Goal: Information Seeking & Learning: Learn about a topic

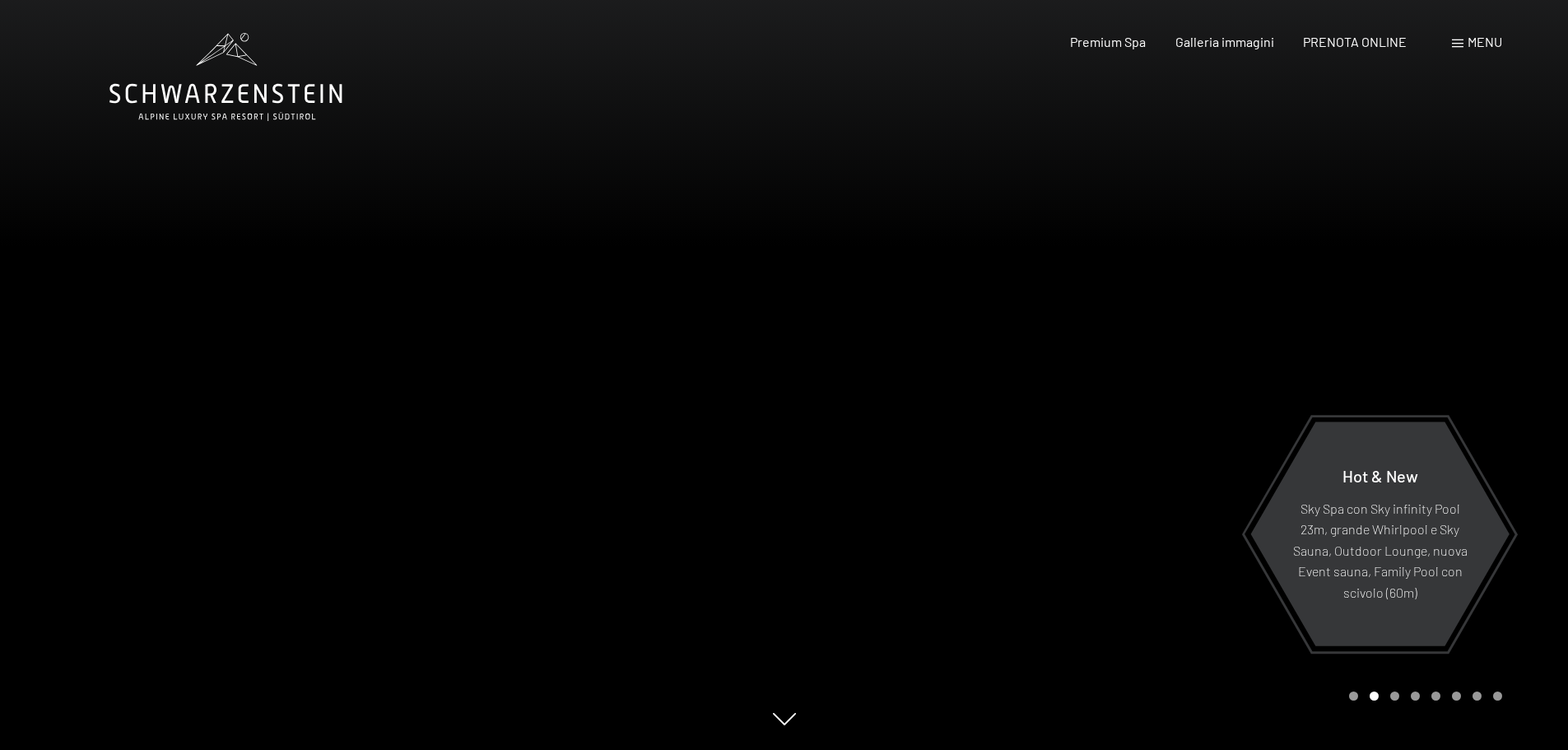
click at [1450, 46] on div "Prenotazione Richiesta Premium Spa Galleria immagini PRENOTA ONLINE Menu DE IT …" at bounding box center [1257, 42] width 490 height 18
click at [1464, 43] on div "Menu" at bounding box center [1477, 42] width 51 height 18
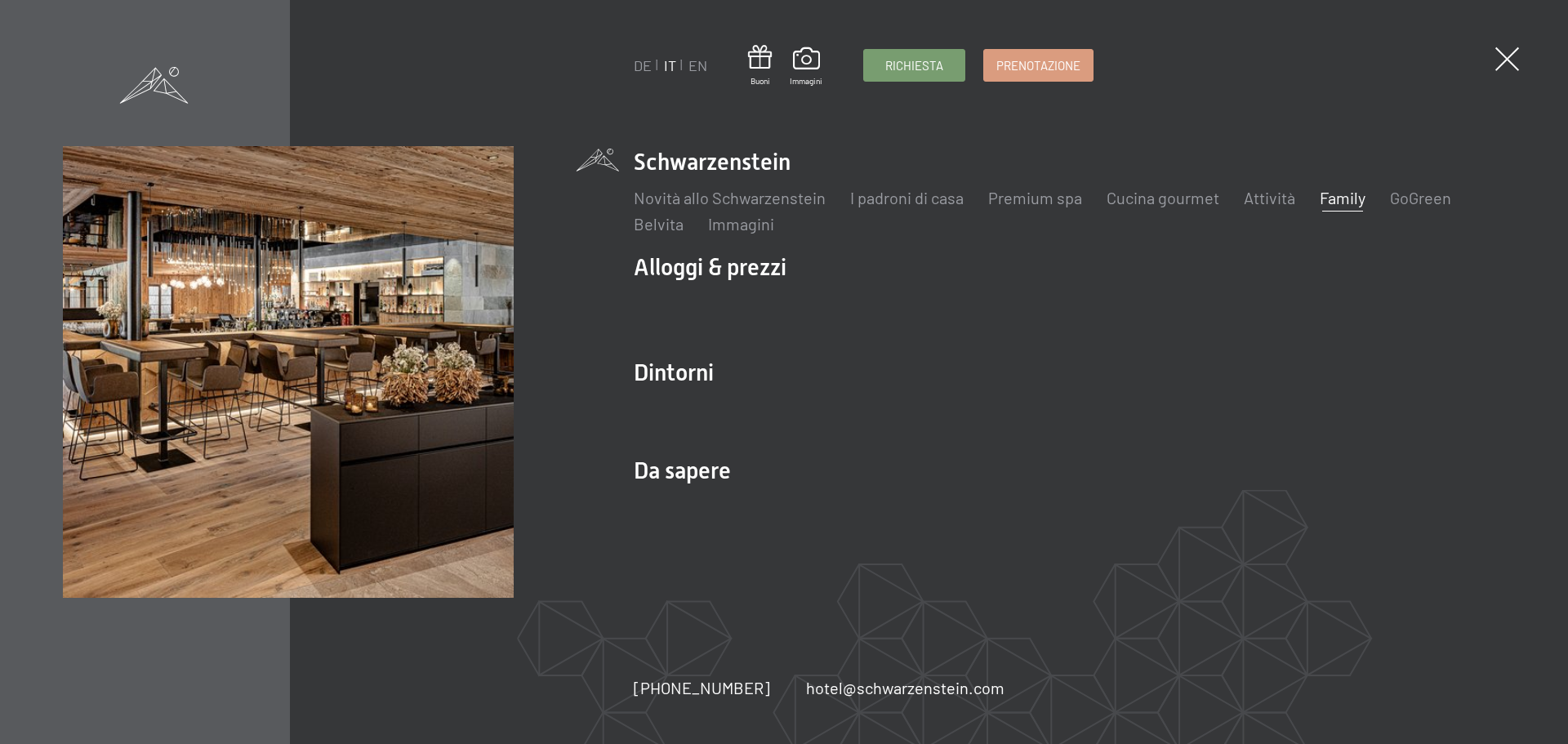
click at [1342, 201] on link "Family" at bounding box center [1343, 197] width 46 height 19
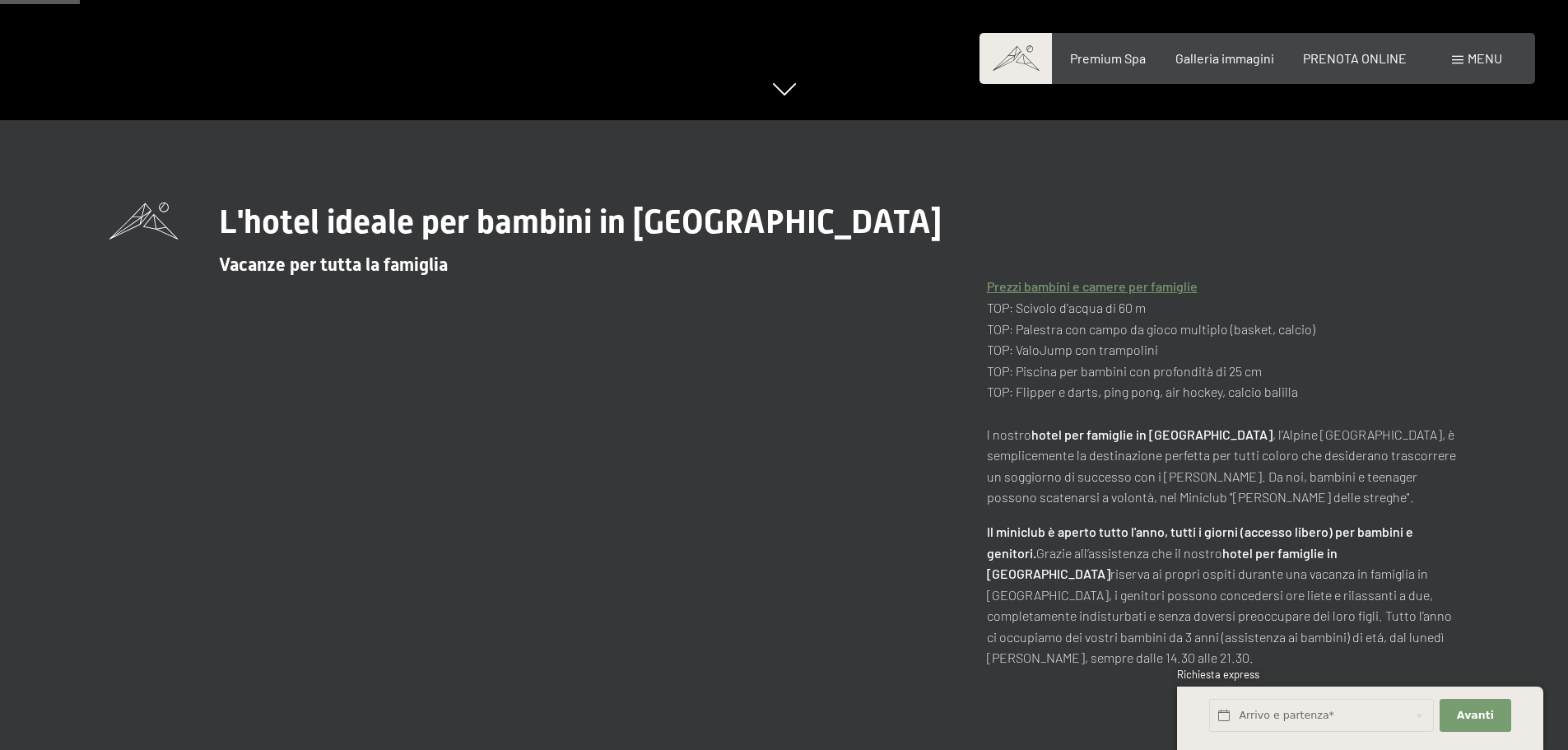
scroll to position [659, 0]
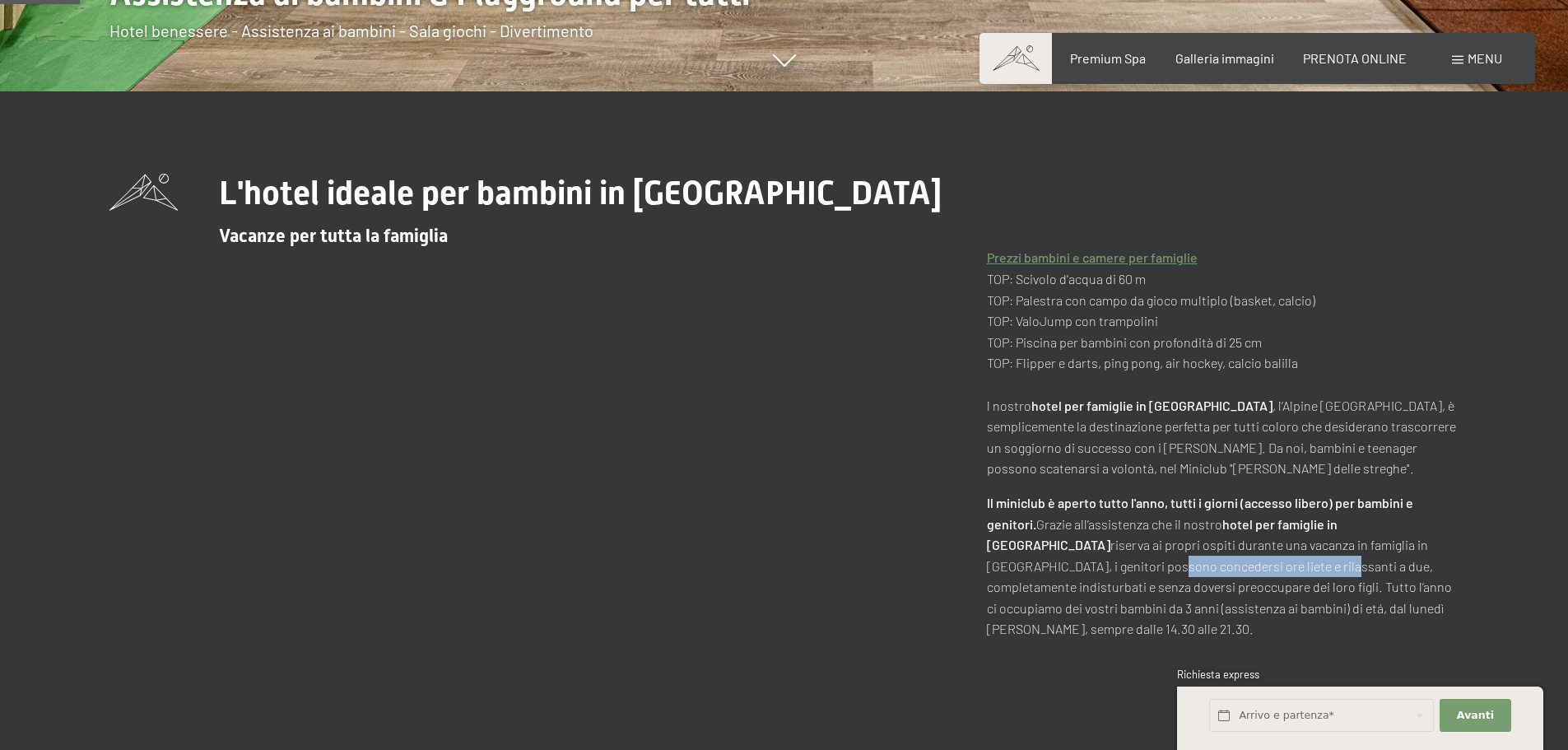
drag, startPoint x: 1044, startPoint y: 564, endPoint x: 1211, endPoint y: 573, distance: 167.2
click at [1211, 573] on p "Il miniclub è aperto tutto l'anno, tutti i giorni (accesso libero) per bambini …" at bounding box center [1223, 566] width 472 height 147
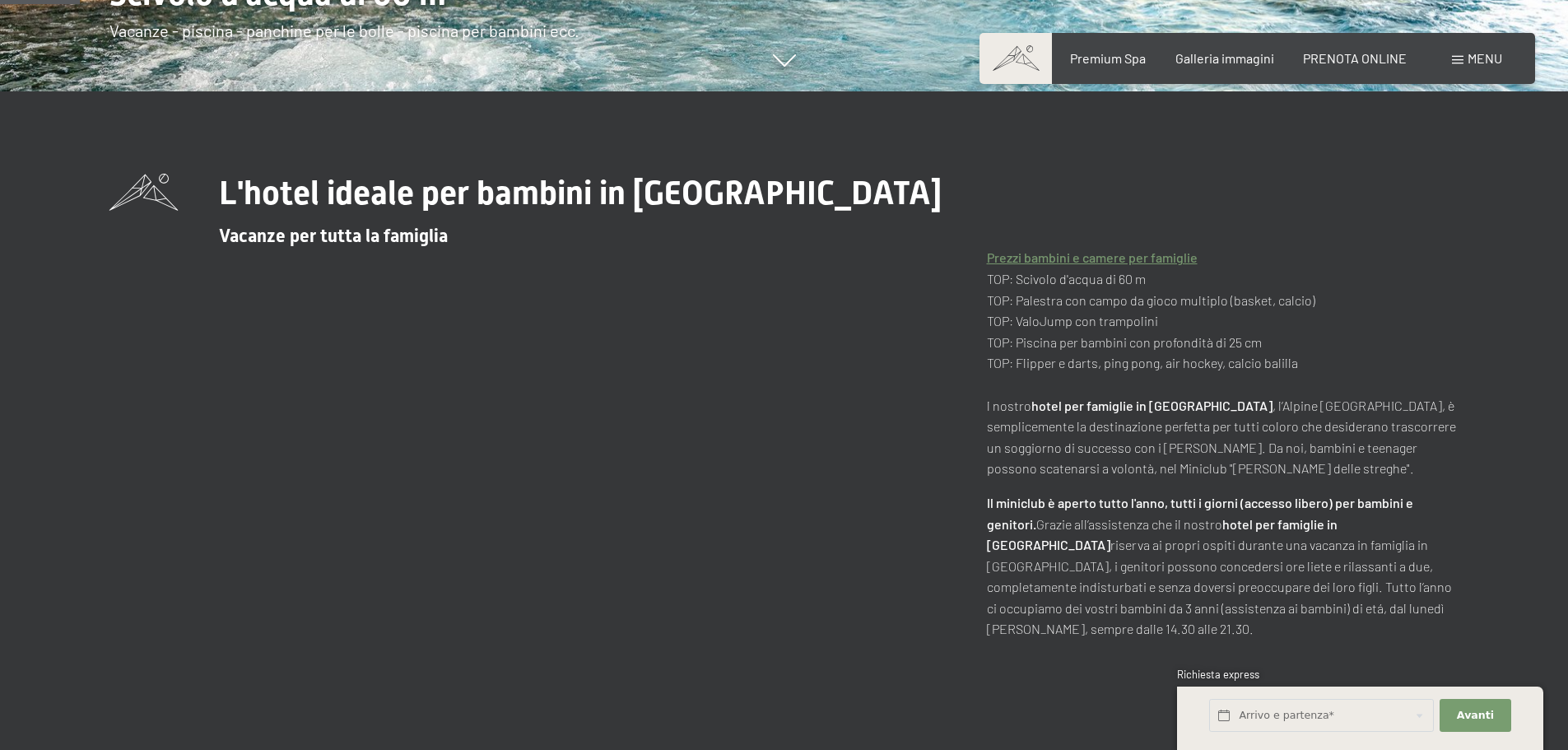
click at [1186, 593] on p "Il miniclub è aperto tutto l'anno, tutti i giorni (accesso libero) per bambini …" at bounding box center [1223, 566] width 472 height 147
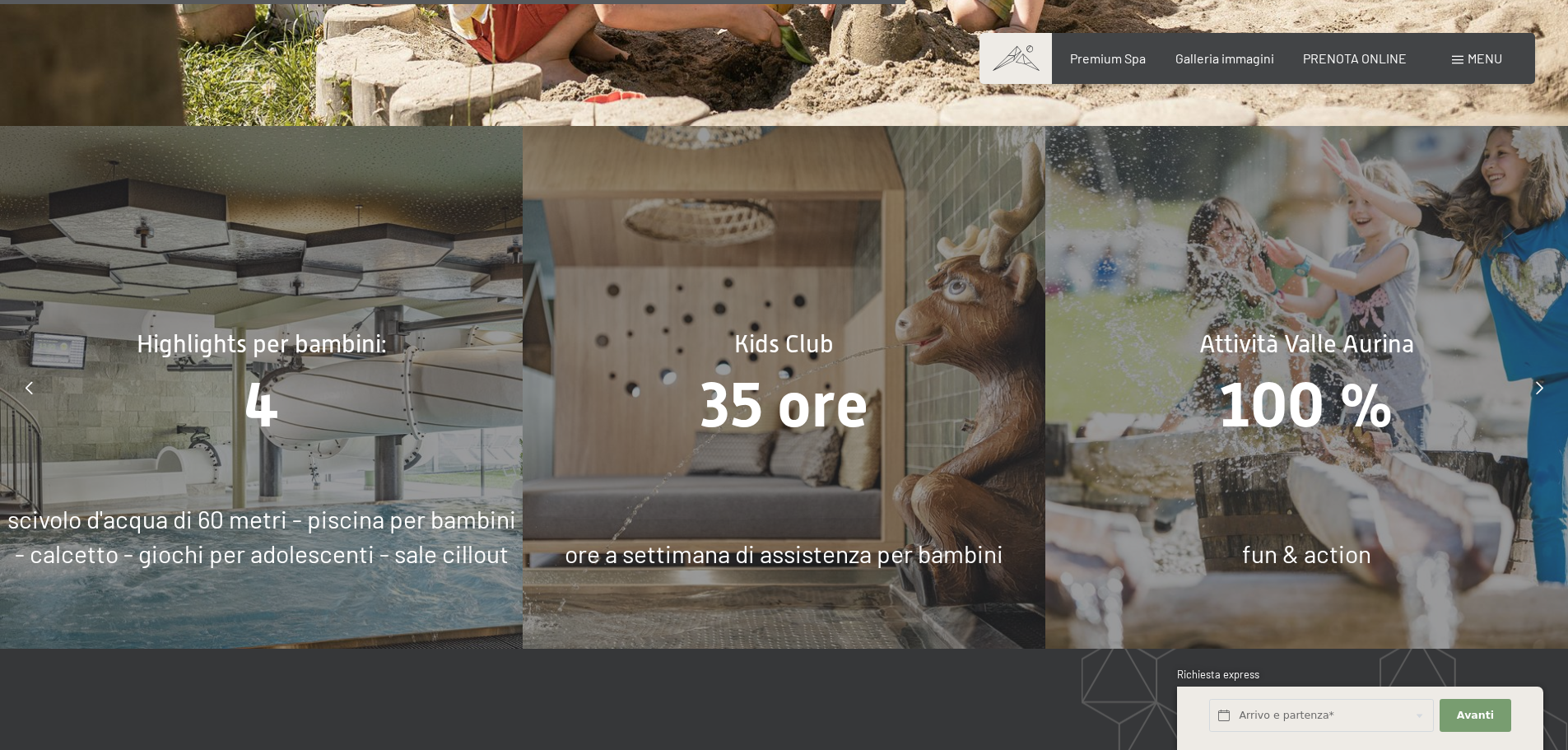
scroll to position [7657, 0]
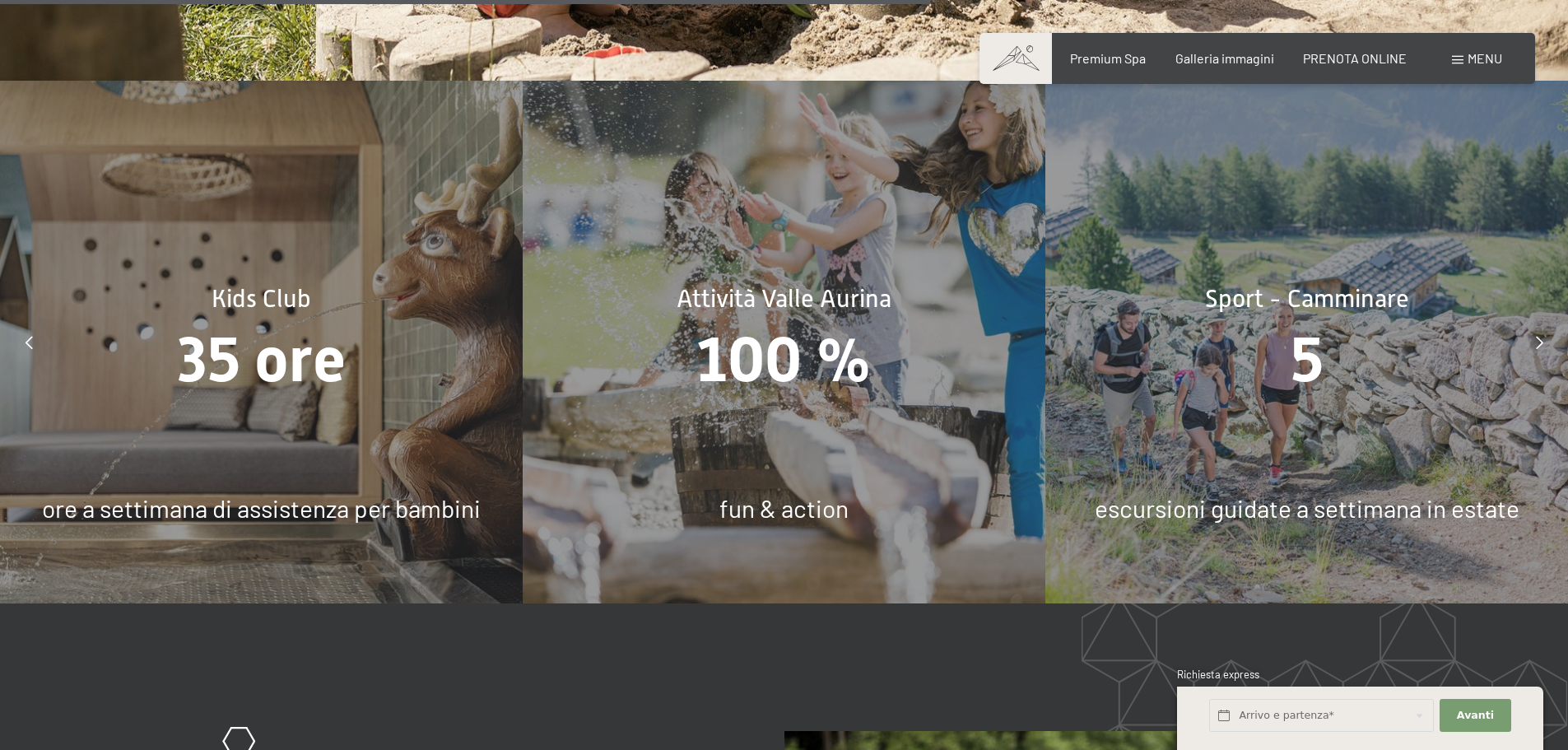
click at [283, 328] on span "35 ore" at bounding box center [261, 360] width 168 height 73
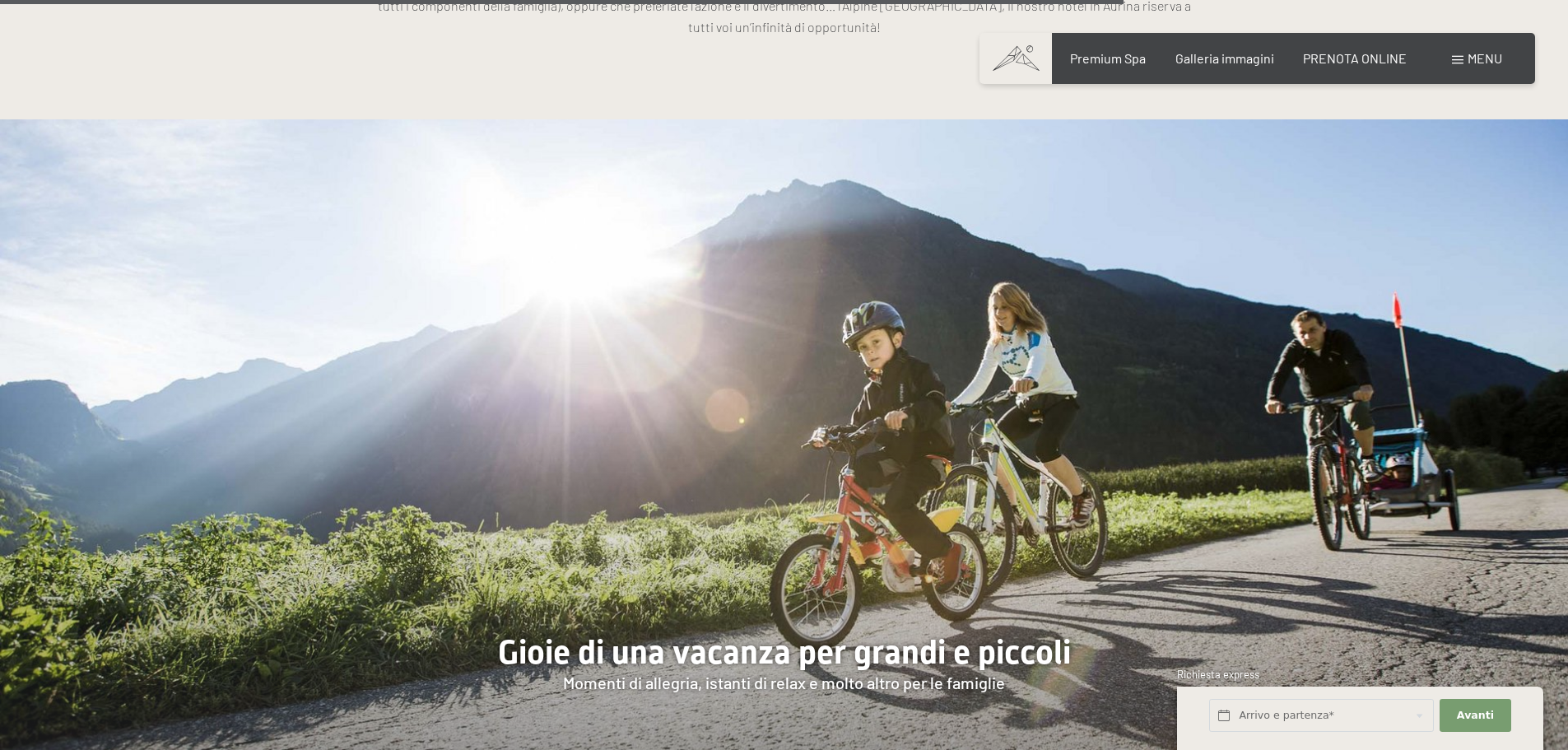
scroll to position [9304, 0]
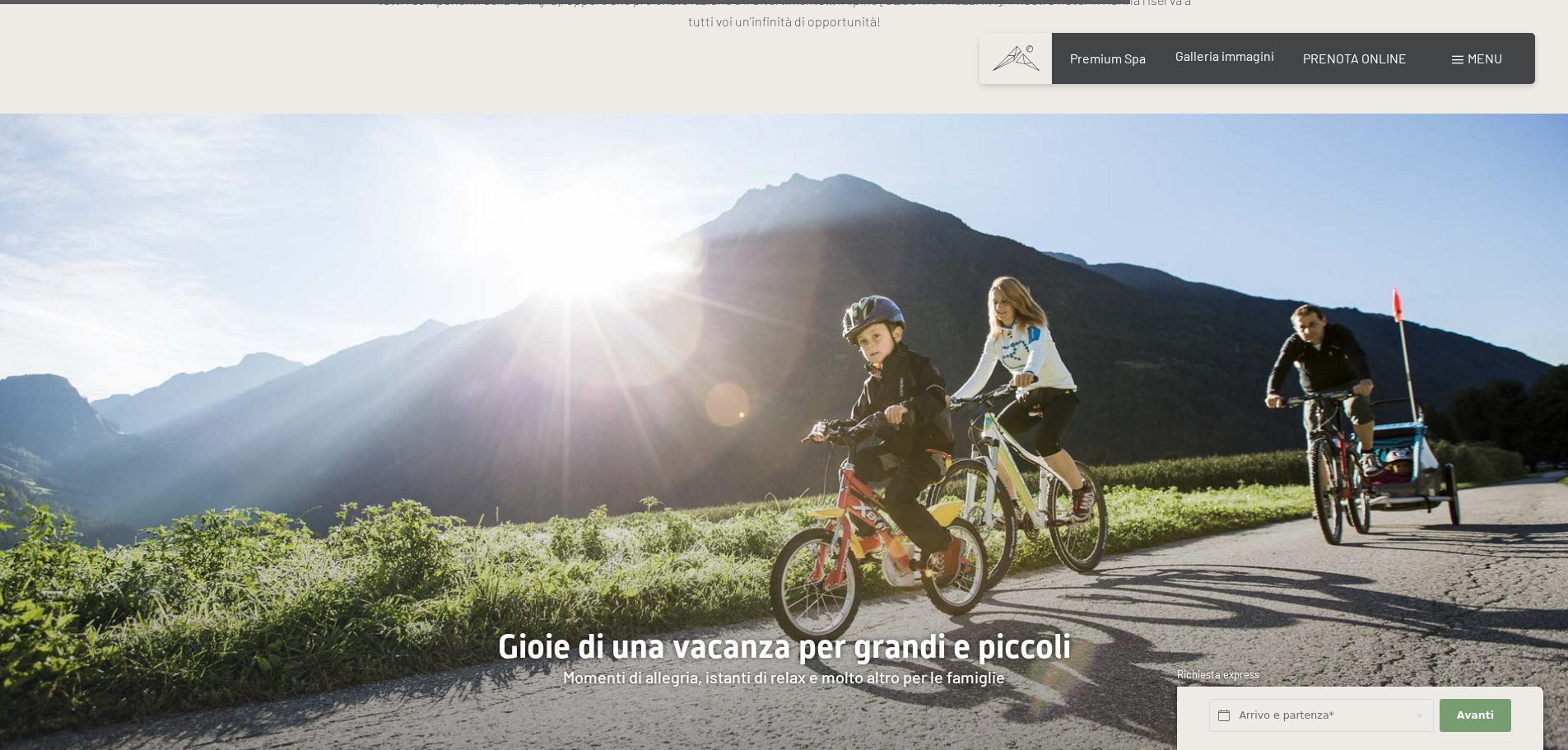
click at [1233, 53] on span "Galleria immagini" at bounding box center [1225, 56] width 98 height 16
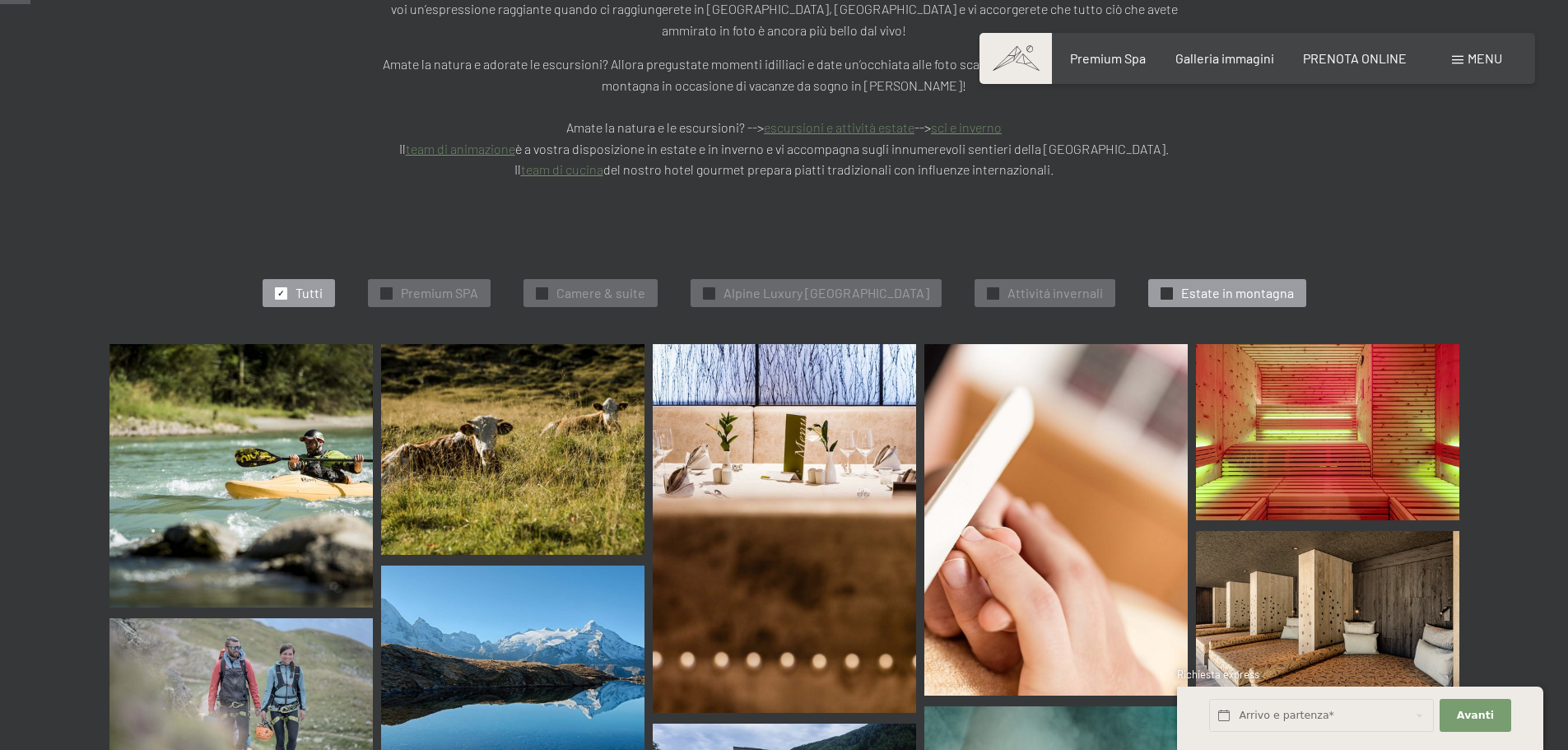
click at [1292, 284] on span "Estate in montagna" at bounding box center [1237, 293] width 113 height 18
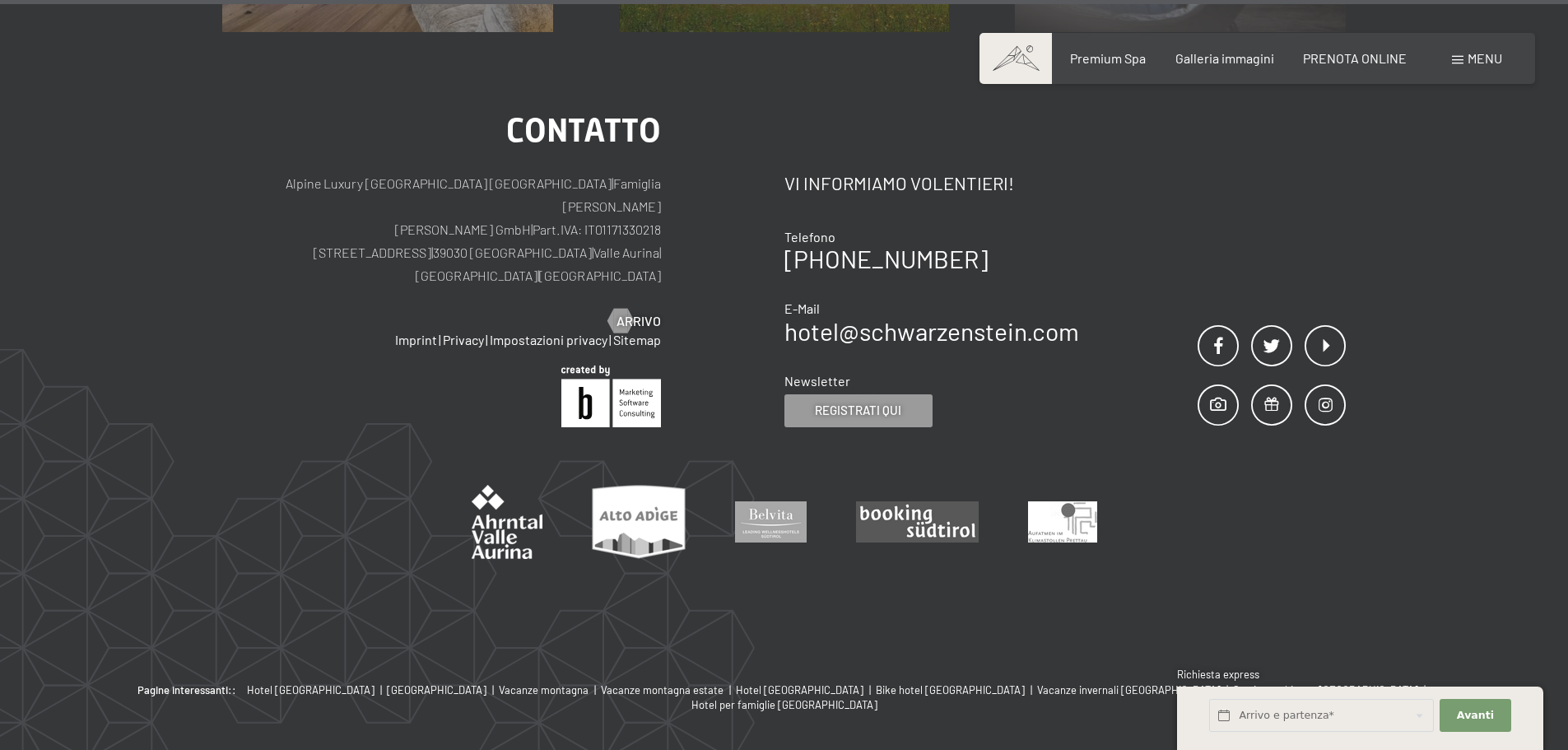
scroll to position [3830, 0]
